Goal: Task Accomplishment & Management: Complete application form

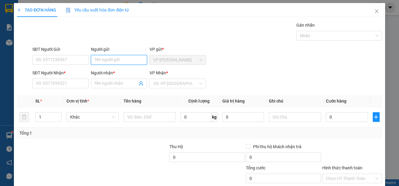
click at [134, 60] on input "Người gửi" at bounding box center [119, 60] width 56 height 10
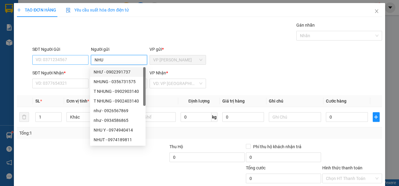
type input "NHU"
click at [78, 57] on input "SĐT Người Gửi" at bounding box center [60, 60] width 56 height 10
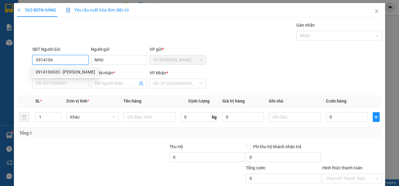
click at [76, 72] on div "0914106920 - [PERSON_NAME]" at bounding box center [66, 72] width 60 height 7
type input "0914106920"
type input "0772642566"
type input "LUAN"
type input "70.000"
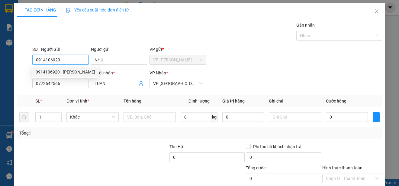
type input "70.000"
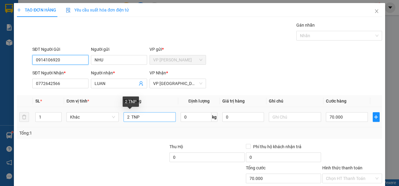
type input "0914106920"
click at [128, 116] on input "2 TNP" at bounding box center [150, 117] width 52 height 10
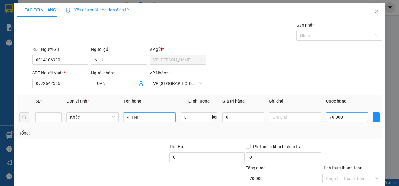
type input "4 TNP"
click at [326, 117] on input "70.000" at bounding box center [347, 117] width 42 height 10
type input "0"
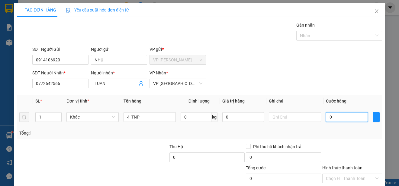
click at [326, 117] on input "0" at bounding box center [347, 117] width 42 height 10
type input "10"
type input "140"
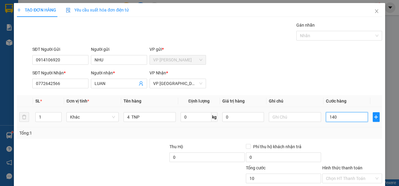
type input "140"
type input "1.400"
type input "14.000"
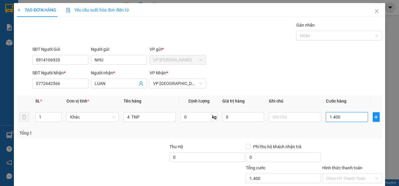
type input "14.000"
type input "140.000"
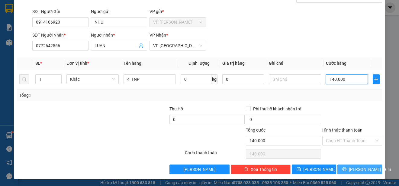
type input "140.000"
click at [362, 168] on span "[PERSON_NAME] và In" at bounding box center [370, 169] width 42 height 7
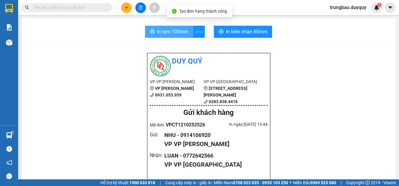
click at [166, 35] on span "In tem 100mm" at bounding box center [172, 32] width 31 height 8
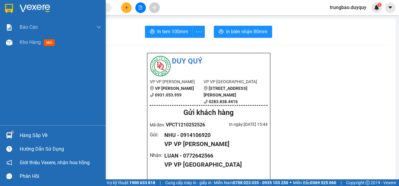
click at [9, 8] on img at bounding box center [9, 8] width 8 height 9
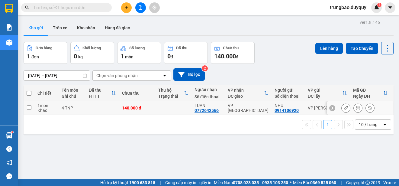
click at [27, 107] on input "checkbox" at bounding box center [29, 107] width 5 height 5
checkbox input "true"
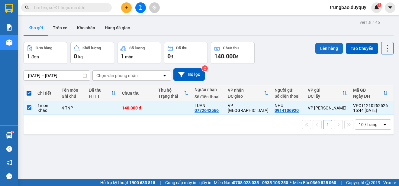
click at [326, 50] on button "Lên hàng" at bounding box center [330, 48] width 28 height 11
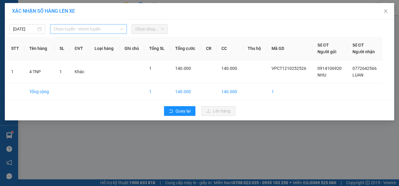
click at [111, 30] on span "Chọn tuyến - nhóm tuyến" at bounding box center [89, 28] width 70 height 9
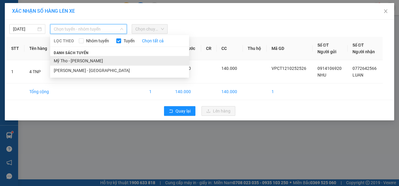
click at [106, 60] on li "Mỹ Tho - [PERSON_NAME]" at bounding box center [119, 61] width 139 height 10
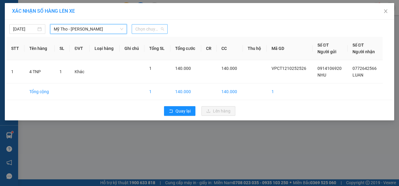
click at [164, 29] on div "Chọn chuyến" at bounding box center [150, 29] width 36 height 10
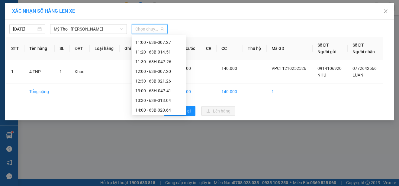
scroll to position [272, 0]
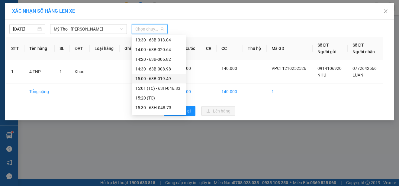
click at [170, 78] on div "15:00 - 63B-019.49" at bounding box center [158, 78] width 47 height 7
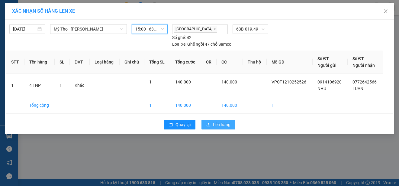
click at [222, 122] on span "Lên hàng" at bounding box center [222, 124] width 18 height 7
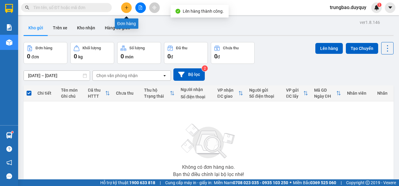
click at [129, 8] on button at bounding box center [126, 7] width 11 height 11
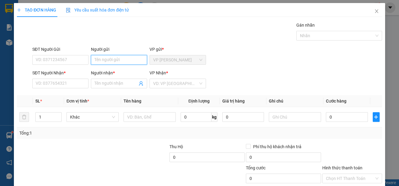
click at [132, 60] on input "Người gửi" at bounding box center [119, 60] width 56 height 10
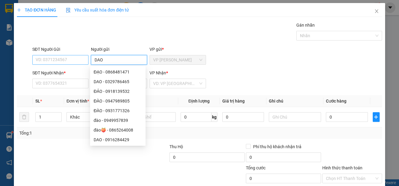
type input "DAO"
click at [67, 61] on input "SĐT Người Gửi" at bounding box center [60, 60] width 56 height 10
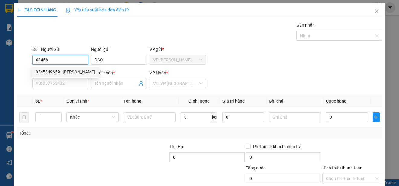
click at [73, 71] on div "0345849659 - [PERSON_NAME]" at bounding box center [66, 72] width 60 height 7
type input "0345849659"
type input "0396843278"
type input "MO"
type input "30.000"
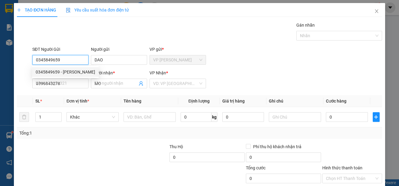
type input "30.000"
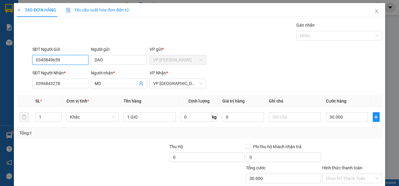
scroll to position [38, 0]
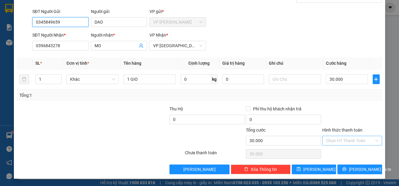
type input "0345849659"
click at [358, 139] on input "Hình thức thanh toán" at bounding box center [350, 140] width 48 height 9
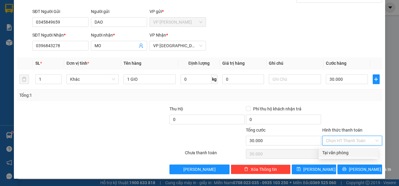
click at [358, 149] on div "Tại văn phòng" at bounding box center [349, 152] width 52 height 7
type input "0"
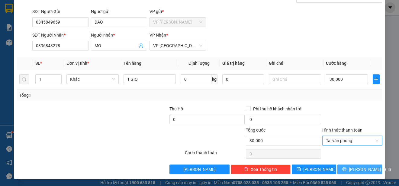
click at [356, 168] on span "[PERSON_NAME] và In" at bounding box center [370, 169] width 42 height 7
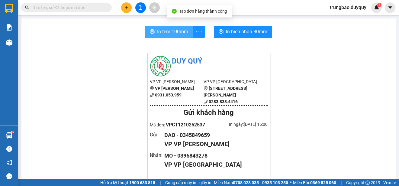
click at [177, 30] on span "In tem 100mm" at bounding box center [172, 32] width 31 height 8
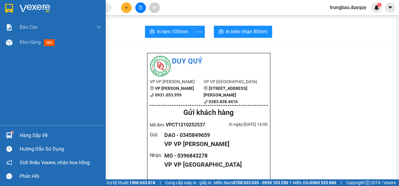
click at [10, 8] on img at bounding box center [9, 8] width 8 height 9
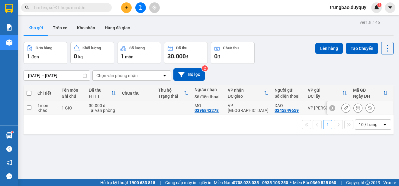
click at [30, 108] on input "checkbox" at bounding box center [29, 107] width 5 height 5
checkbox input "true"
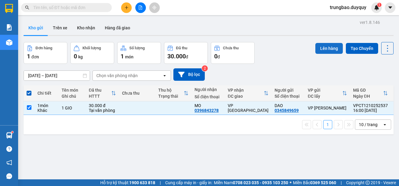
click at [324, 50] on button "Lên hàng" at bounding box center [330, 48] width 28 height 11
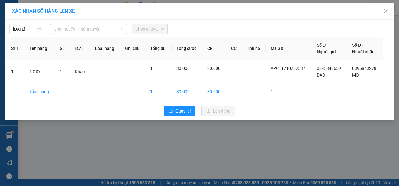
click at [90, 29] on span "Chọn tuyến - nhóm tuyến" at bounding box center [89, 28] width 70 height 9
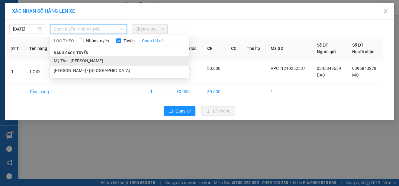
click at [104, 60] on li "Mỹ Tho - [PERSON_NAME]" at bounding box center [119, 61] width 139 height 10
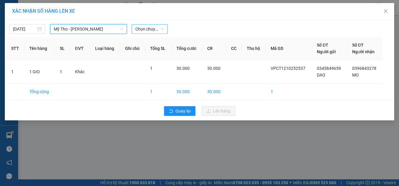
click at [156, 29] on span "Chọn chuyến" at bounding box center [149, 28] width 29 height 9
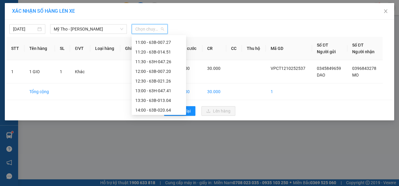
scroll to position [242, 0]
click at [167, 90] on div "14:20 - 63B-006.82" at bounding box center [158, 89] width 47 height 7
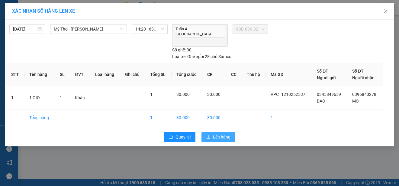
click at [225, 134] on span "Lên hàng" at bounding box center [222, 137] width 18 height 7
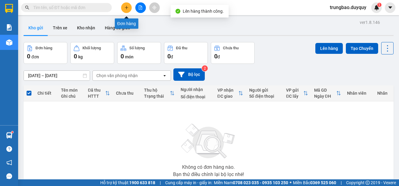
click at [128, 7] on icon "plus" at bounding box center [127, 7] width 4 height 4
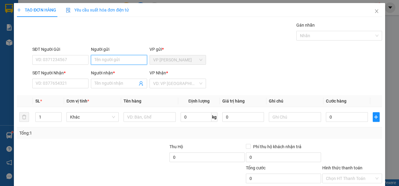
click at [131, 58] on input "Người gửi" at bounding box center [119, 60] width 56 height 10
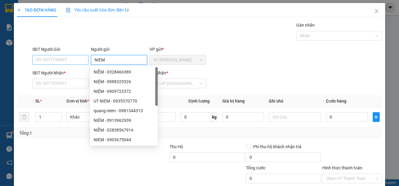
type input "NIEM"
click at [80, 58] on input "SĐT Người Gửi" at bounding box center [60, 60] width 56 height 10
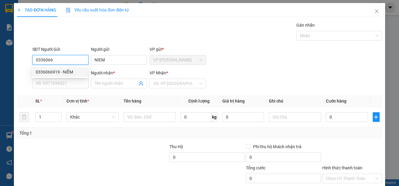
click at [78, 71] on div "0336066919 - NIỀM" at bounding box center [60, 72] width 48 height 7
type input "0336066919"
type input "NIỀM"
type input "0933138311"
type input "PHUONG"
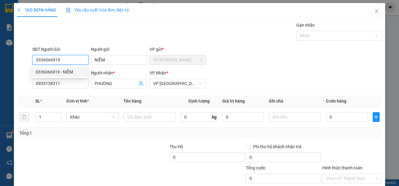
type input "20.000"
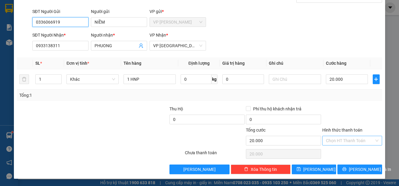
type input "0336066919"
click at [351, 138] on input "Hình thức thanh toán" at bounding box center [350, 140] width 48 height 9
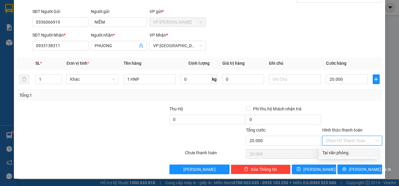
click at [349, 156] on div "Tại văn phòng" at bounding box center [349, 152] width 52 height 7
type input "0"
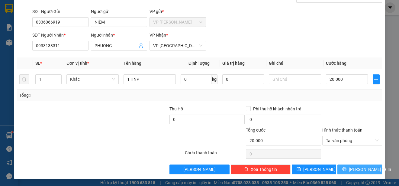
click at [351, 168] on span "[PERSON_NAME] và In" at bounding box center [370, 169] width 42 height 7
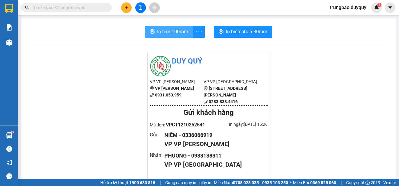
click at [165, 31] on span "In tem 100mm" at bounding box center [172, 32] width 31 height 8
click at [172, 31] on span "In tem 100mm" at bounding box center [172, 32] width 31 height 8
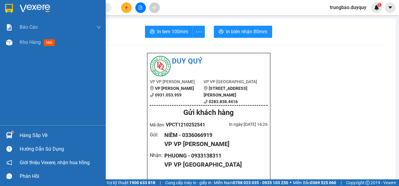
click at [11, 7] on img at bounding box center [9, 8] width 8 height 9
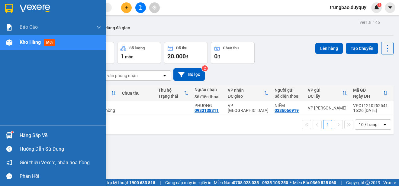
click at [10, 8] on img at bounding box center [9, 8] width 8 height 9
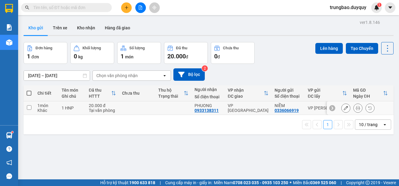
click at [28, 109] on input "checkbox" at bounding box center [29, 107] width 5 height 5
checkbox input "true"
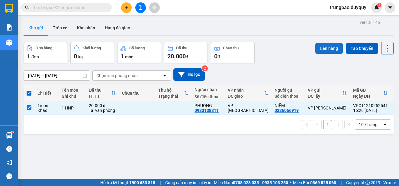
click at [326, 49] on button "Lên hàng" at bounding box center [330, 48] width 28 height 11
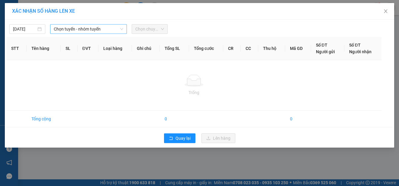
click at [113, 30] on span "Chọn tuyến - nhóm tuyến" at bounding box center [89, 28] width 70 height 9
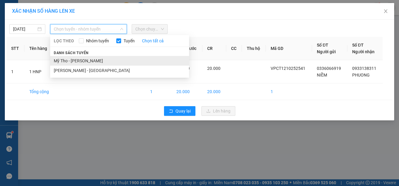
click at [106, 59] on li "Mỹ Tho - [PERSON_NAME]" at bounding box center [119, 61] width 139 height 10
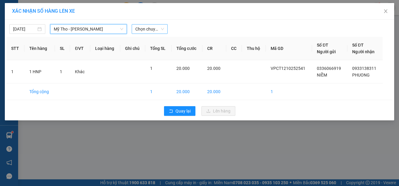
click at [159, 29] on span "Chọn chuyến" at bounding box center [149, 28] width 29 height 9
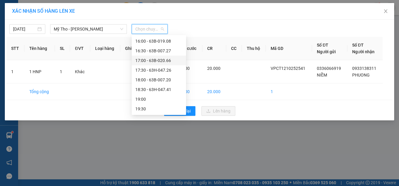
scroll to position [318, 0]
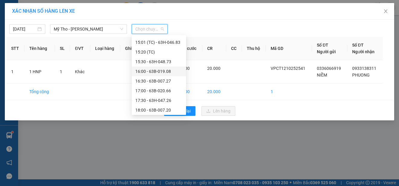
click at [172, 68] on div "16:00 - 63B-019.08" at bounding box center [158, 71] width 47 height 7
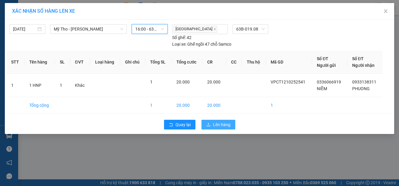
click at [226, 122] on span "Lên hàng" at bounding box center [222, 124] width 18 height 7
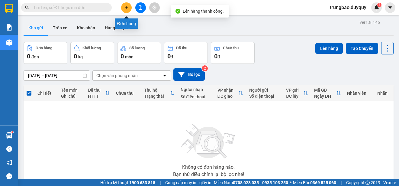
click at [126, 9] on icon "plus" at bounding box center [127, 7] width 4 height 4
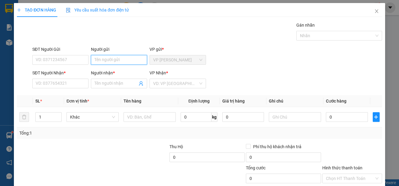
click at [133, 59] on input "Người gửi" at bounding box center [119, 60] width 56 height 10
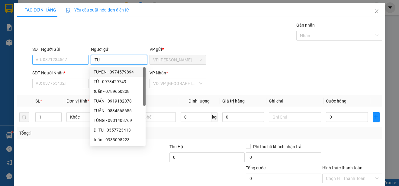
type input "TU"
click at [80, 60] on input "SĐT Người Gửi" at bounding box center [60, 60] width 56 height 10
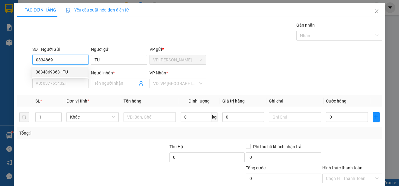
click at [73, 71] on div "0834869363 - TU" at bounding box center [60, 72] width 48 height 7
type input "0834869363"
type input "0935388937"
type input "THANH"
type input "30.000"
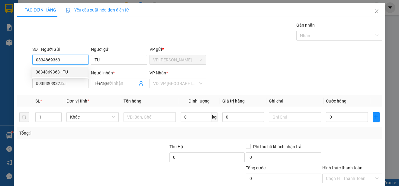
type input "30.000"
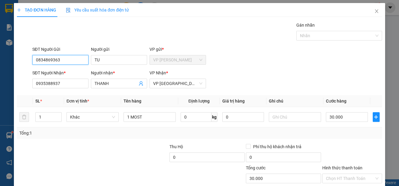
scroll to position [38, 0]
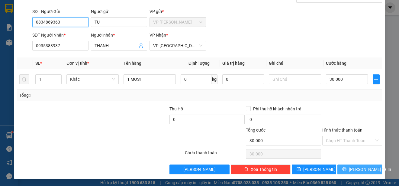
type input "0834869363"
click at [363, 168] on span "[PERSON_NAME] và In" at bounding box center [370, 169] width 42 height 7
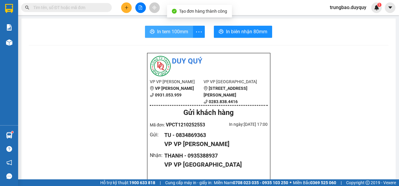
click at [177, 34] on span "In tem 100mm" at bounding box center [172, 32] width 31 height 8
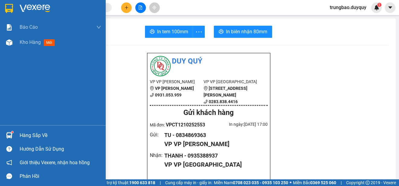
click at [9, 7] on img at bounding box center [9, 8] width 8 height 9
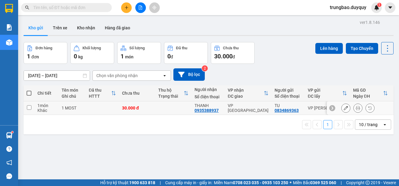
click at [29, 106] on input "checkbox" at bounding box center [29, 107] width 5 height 5
checkbox input "true"
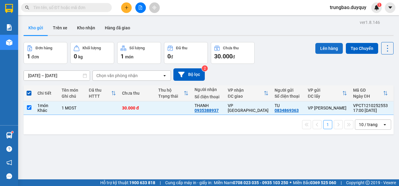
click at [325, 47] on button "Lên hàng" at bounding box center [330, 48] width 28 height 11
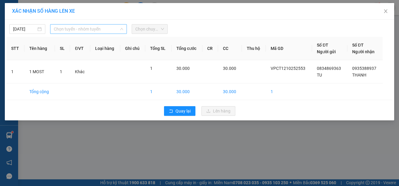
click at [99, 29] on span "Chọn tuyến - nhóm tuyến" at bounding box center [89, 28] width 70 height 9
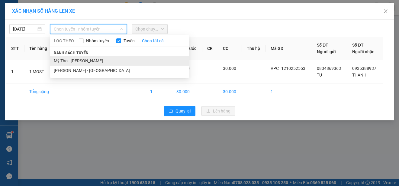
click at [100, 62] on li "Mỹ Tho - [PERSON_NAME]" at bounding box center [119, 61] width 139 height 10
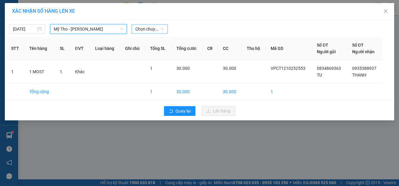
click at [147, 28] on span "Chọn chuyến" at bounding box center [149, 28] width 29 height 9
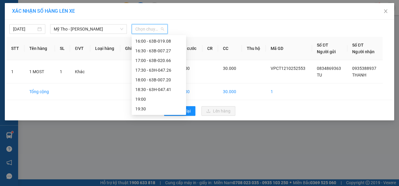
scroll to position [318, 0]
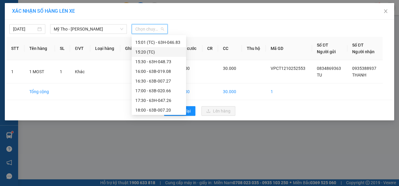
click at [167, 52] on div "15:20 (TC)" at bounding box center [158, 52] width 47 height 7
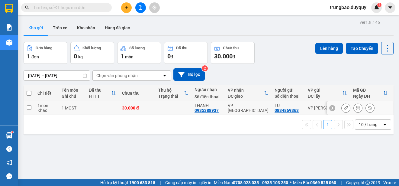
click at [30, 107] on input "checkbox" at bounding box center [29, 107] width 5 height 5
checkbox input "true"
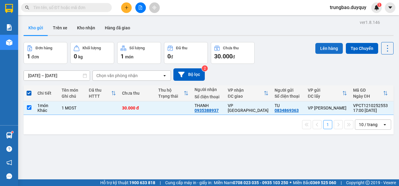
click at [327, 46] on button "Lên hàng" at bounding box center [330, 48] width 28 height 11
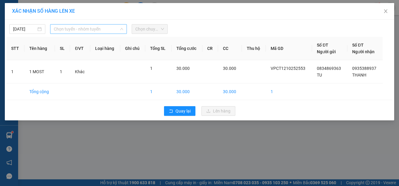
click at [99, 31] on span "Chọn tuyến - nhóm tuyến" at bounding box center [89, 28] width 70 height 9
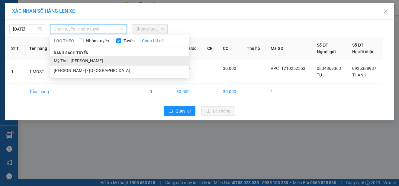
click at [109, 59] on li "Mỹ Tho - [PERSON_NAME]" at bounding box center [119, 61] width 139 height 10
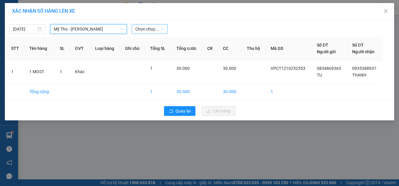
click at [150, 27] on span "Chọn chuyến" at bounding box center [149, 28] width 29 height 9
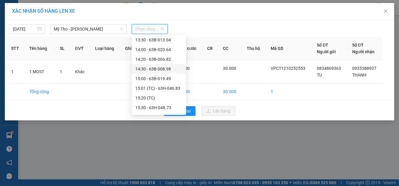
scroll to position [333, 0]
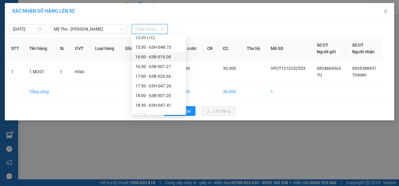
click at [174, 57] on div "16:00 - 63B-019.08" at bounding box center [158, 57] width 47 height 7
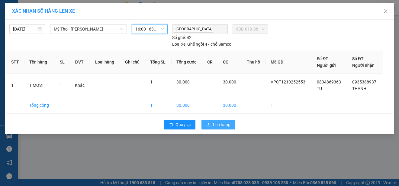
click at [217, 125] on span "Lên hàng" at bounding box center [222, 124] width 18 height 7
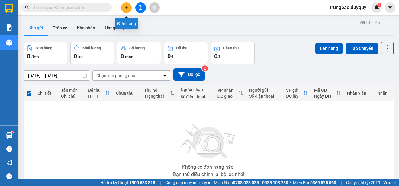
click at [128, 9] on icon "plus" at bounding box center [127, 7] width 4 height 4
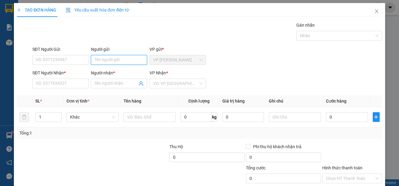
click at [132, 60] on input "Người gửi" at bounding box center [119, 60] width 56 height 10
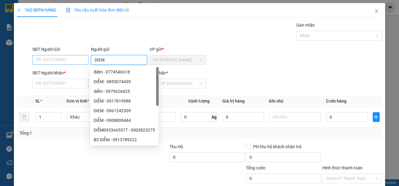
type input "DIEM"
click at [59, 60] on input "SĐT Người Gửi" at bounding box center [60, 60] width 56 height 10
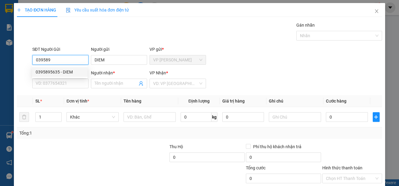
click at [75, 70] on div "0395895635 - DIEM" at bounding box center [60, 72] width 48 height 7
type input "0395895635"
type input "0374079904"
type input "HIEN"
type input "30.000"
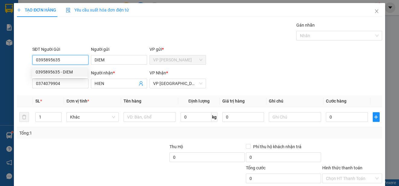
type input "30.000"
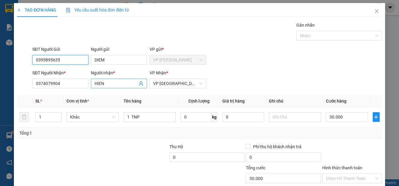
type input "0395895635"
click at [116, 84] on input "HIEN" at bounding box center [116, 83] width 43 height 7
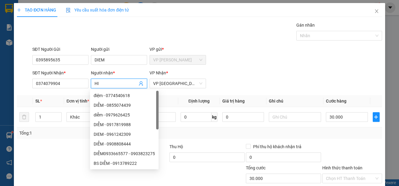
type input "H"
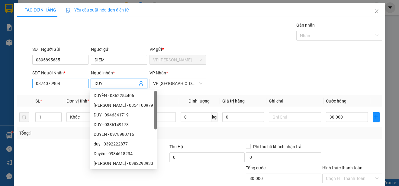
type input "DUY"
click at [76, 85] on input "0374079904" at bounding box center [60, 84] width 56 height 10
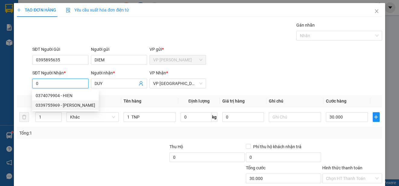
click at [75, 105] on div "0339755969 - [PERSON_NAME]" at bounding box center [66, 105] width 60 height 7
type input "0339755969"
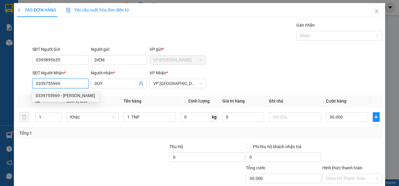
type input "20.000"
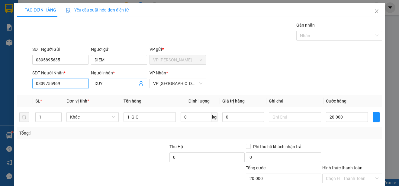
type input "0339755969"
click at [111, 83] on input "DUY" at bounding box center [116, 83] width 43 height 7
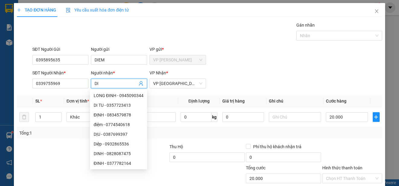
scroll to position [38, 0]
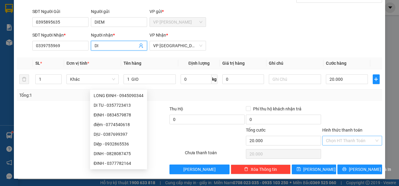
type input "DI"
click at [358, 140] on input "Hình thức thanh toán" at bounding box center [350, 140] width 48 height 9
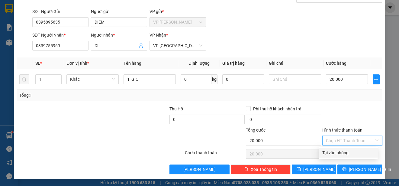
click at [354, 154] on div "Tại văn phòng" at bounding box center [349, 152] width 52 height 7
type input "0"
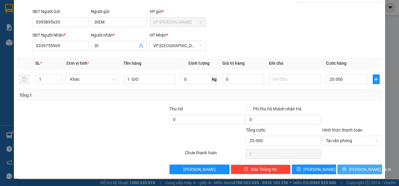
click at [356, 167] on span "[PERSON_NAME] và In" at bounding box center [370, 169] width 42 height 7
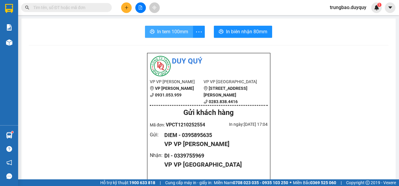
click at [177, 33] on span "In tem 100mm" at bounding box center [172, 32] width 31 height 8
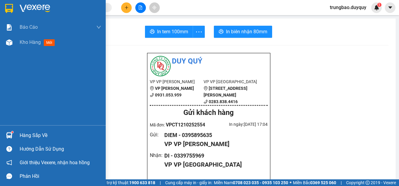
click at [7, 7] on img at bounding box center [9, 8] width 8 height 9
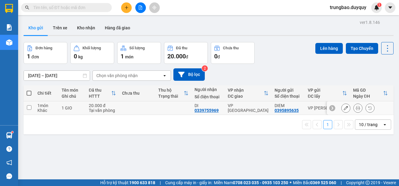
click at [30, 107] on input "checkbox" at bounding box center [29, 107] width 5 height 5
checkbox input "true"
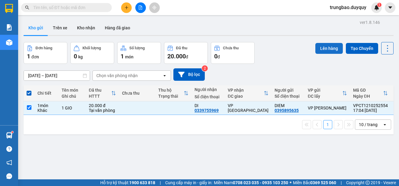
click at [328, 49] on button "Lên hàng" at bounding box center [330, 48] width 28 height 11
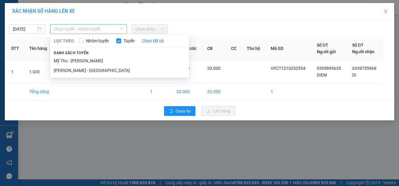
click at [88, 31] on span "Chọn tuyến - nhóm tuyến" at bounding box center [89, 28] width 70 height 9
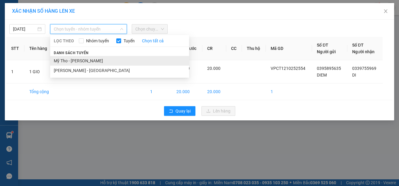
click at [97, 60] on li "Mỹ Tho - [PERSON_NAME]" at bounding box center [119, 61] width 139 height 10
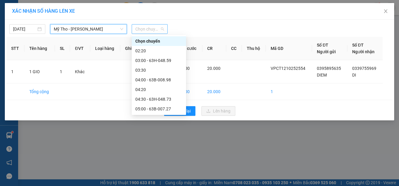
click at [145, 28] on span "Chọn chuyến" at bounding box center [149, 28] width 29 height 9
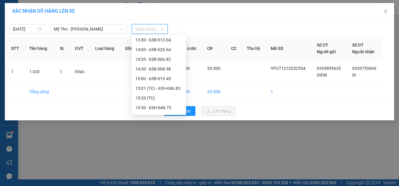
scroll to position [302, 0]
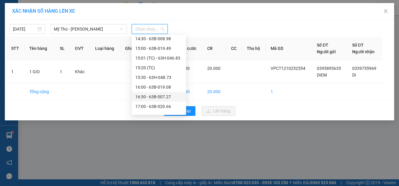
click at [168, 96] on div "16:30 - 63B-007.27" at bounding box center [158, 96] width 47 height 7
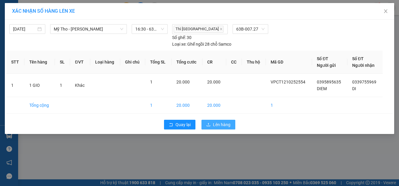
click at [216, 125] on span "Lên hàng" at bounding box center [222, 124] width 18 height 7
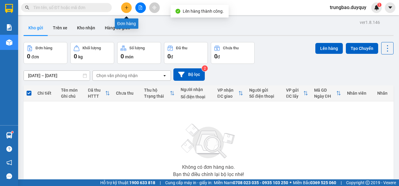
click at [126, 8] on icon "plus" at bounding box center [127, 7] width 4 height 4
